Goal: Information Seeking & Learning: Find specific fact

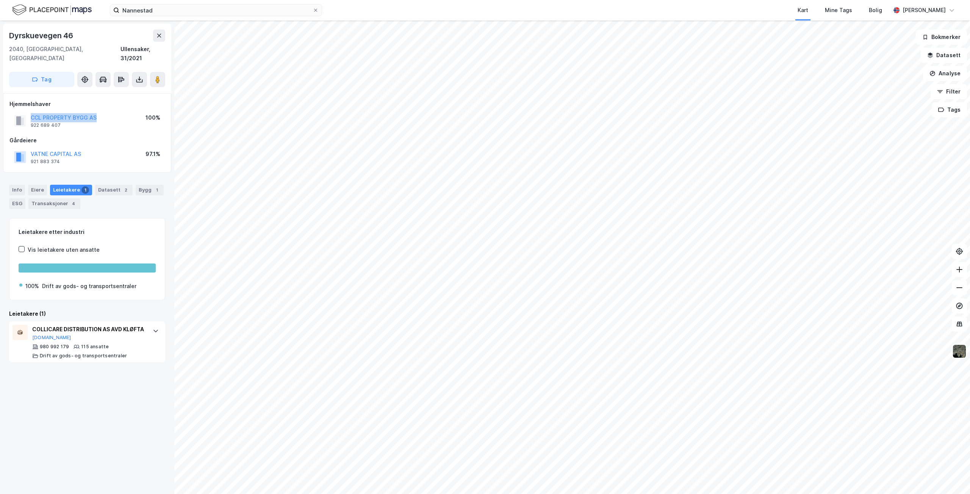
drag, startPoint x: 30, startPoint y: 107, endPoint x: 98, endPoint y: 109, distance: 67.4
click at [98, 112] on div "CCL PROPERTY BYGG AS 922 689 407 100%" at bounding box center [86, 121] width 155 height 18
copy button "CCL PROPERTY BYGG AS"
